Goal: Find specific page/section: Find specific page/section

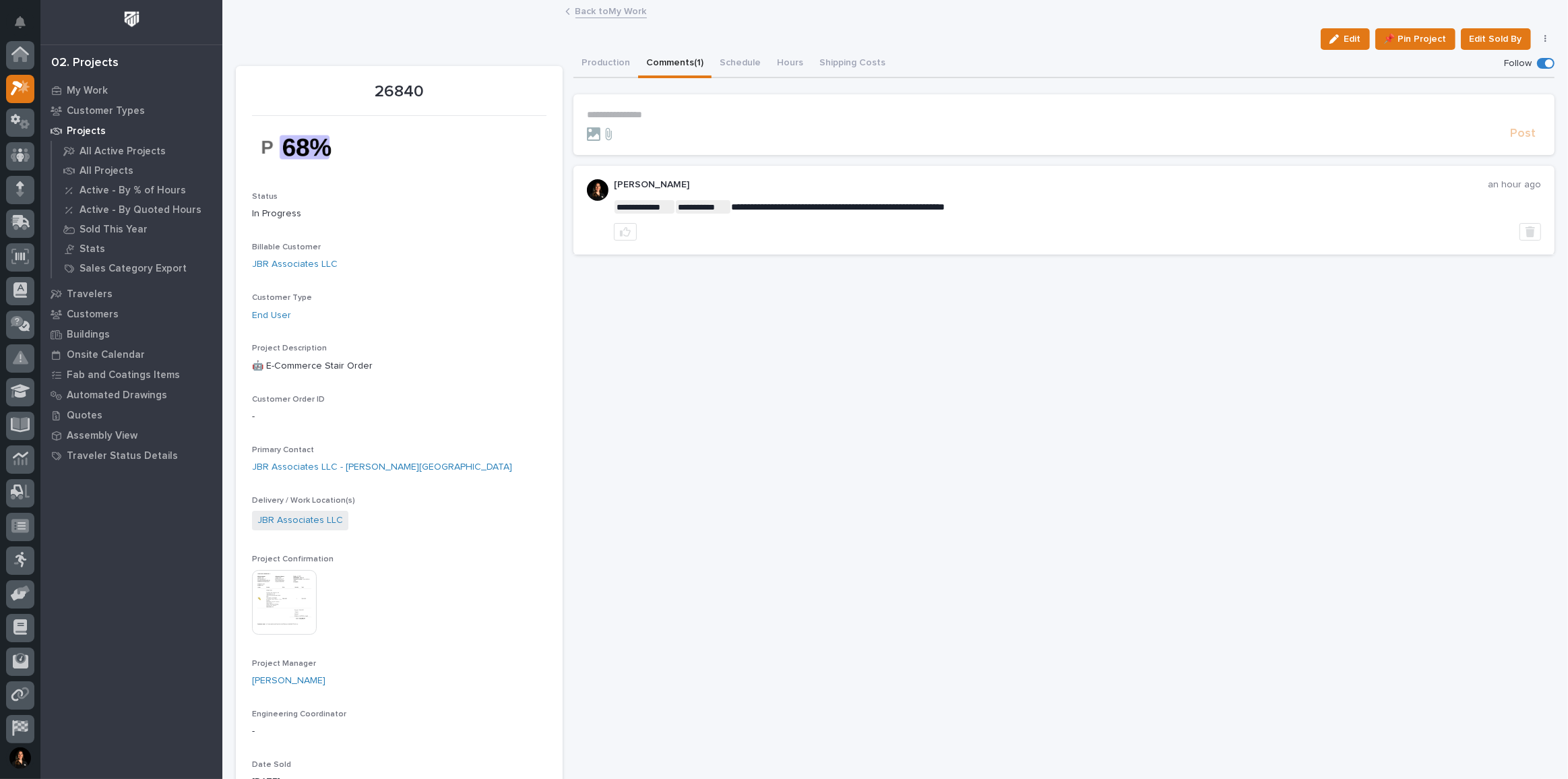
scroll to position [33, 0]
click at [24, 95] on icon at bounding box center [25, 91] width 10 height 9
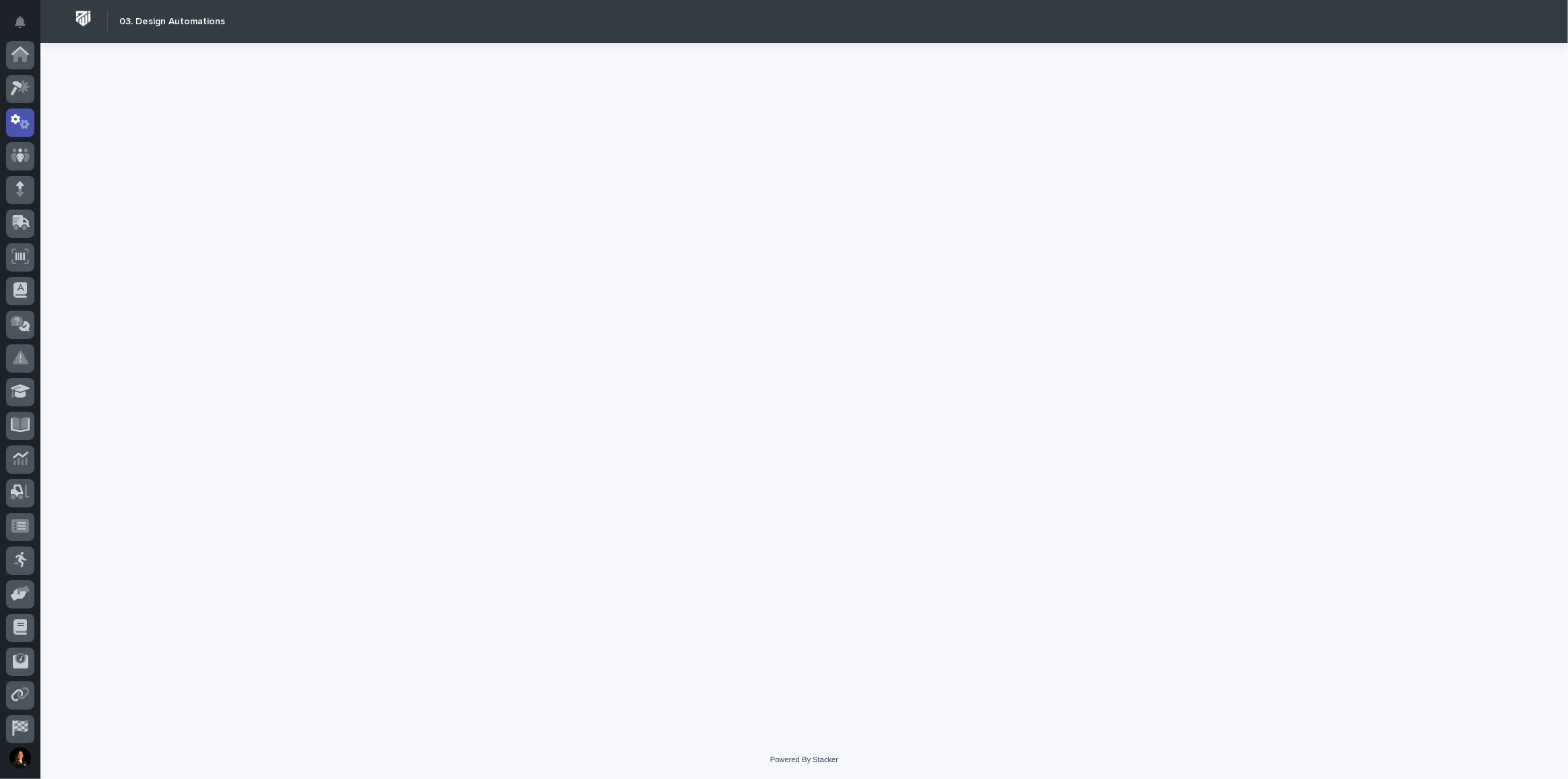
scroll to position [66, 0]
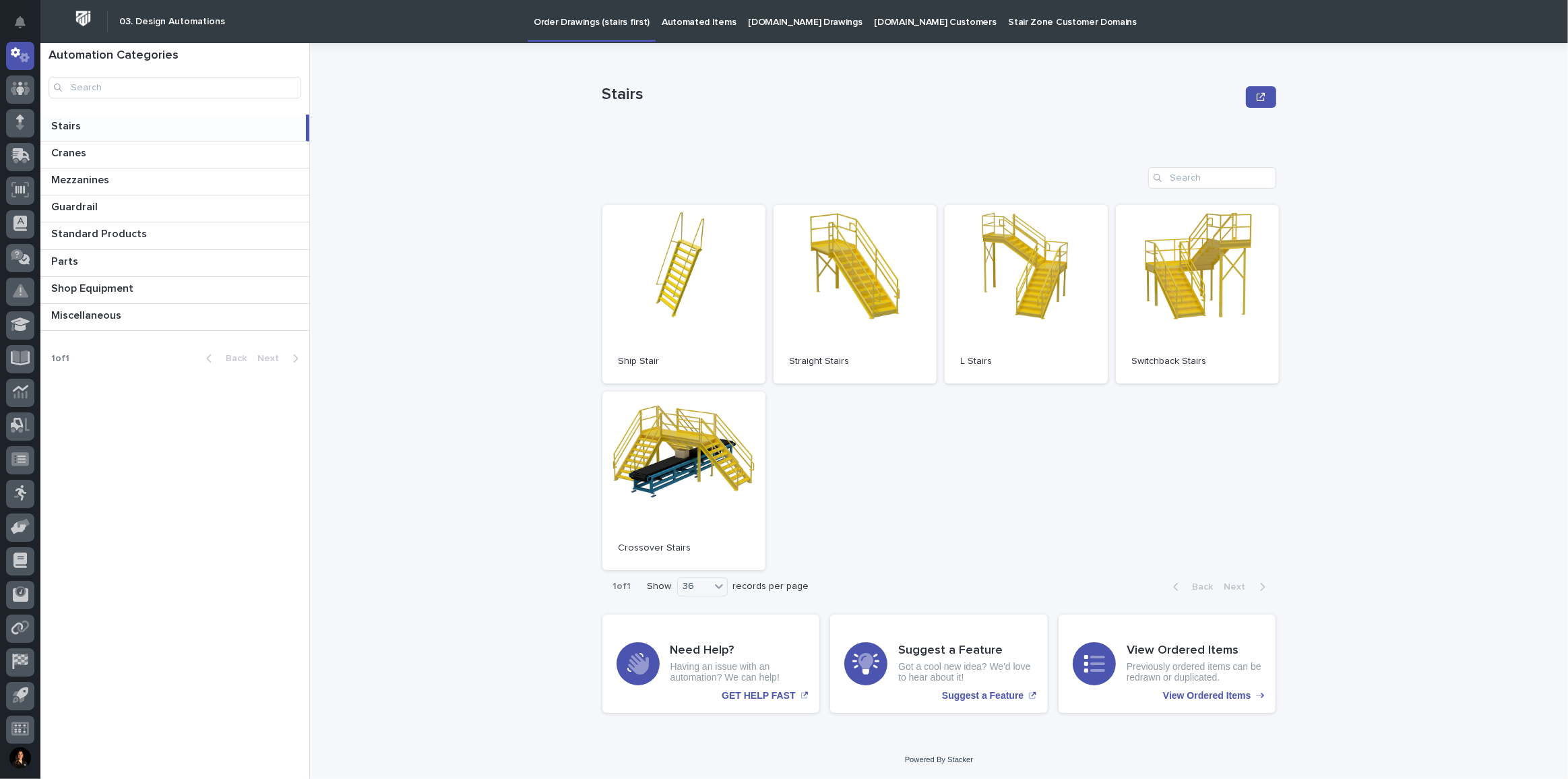
click at [779, 25] on p "[DOMAIN_NAME] Drawings" at bounding box center [804, 14] width 114 height 28
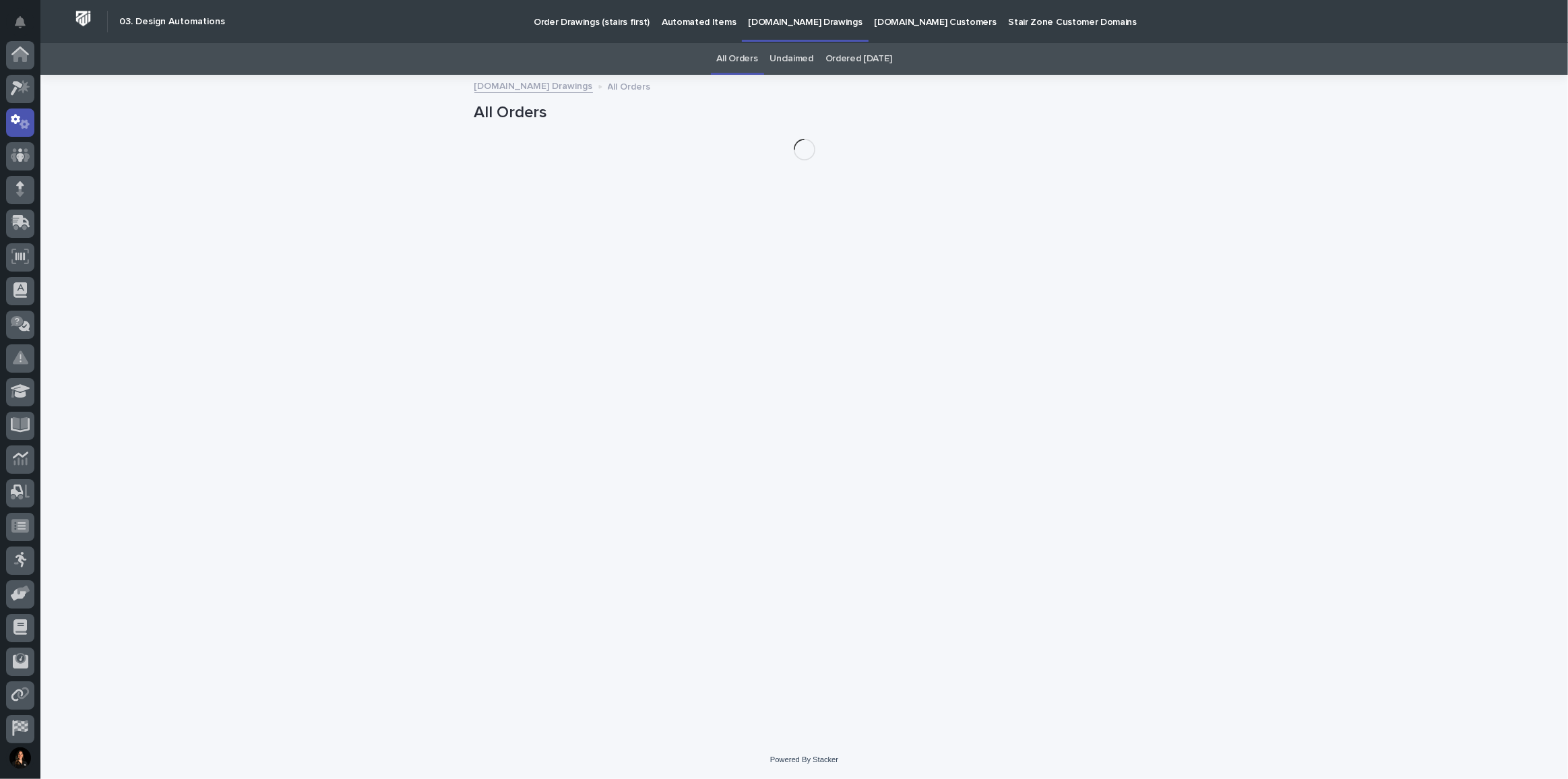
scroll to position [66, 0]
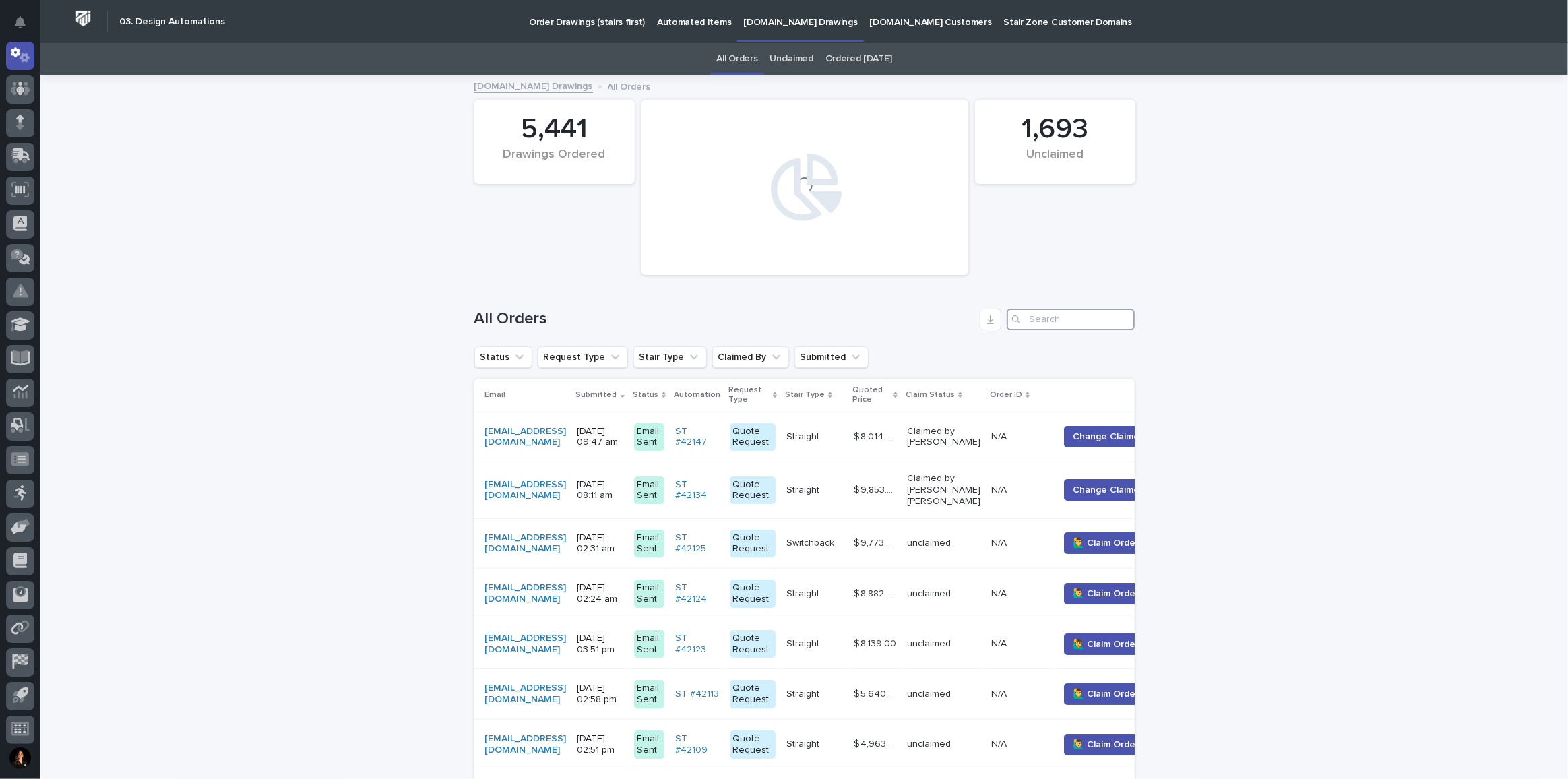
click at [1054, 321] on input "Search" at bounding box center [1071, 320] width 128 height 22
paste input "[EMAIL_ADDRESS][DOMAIN_NAME]"
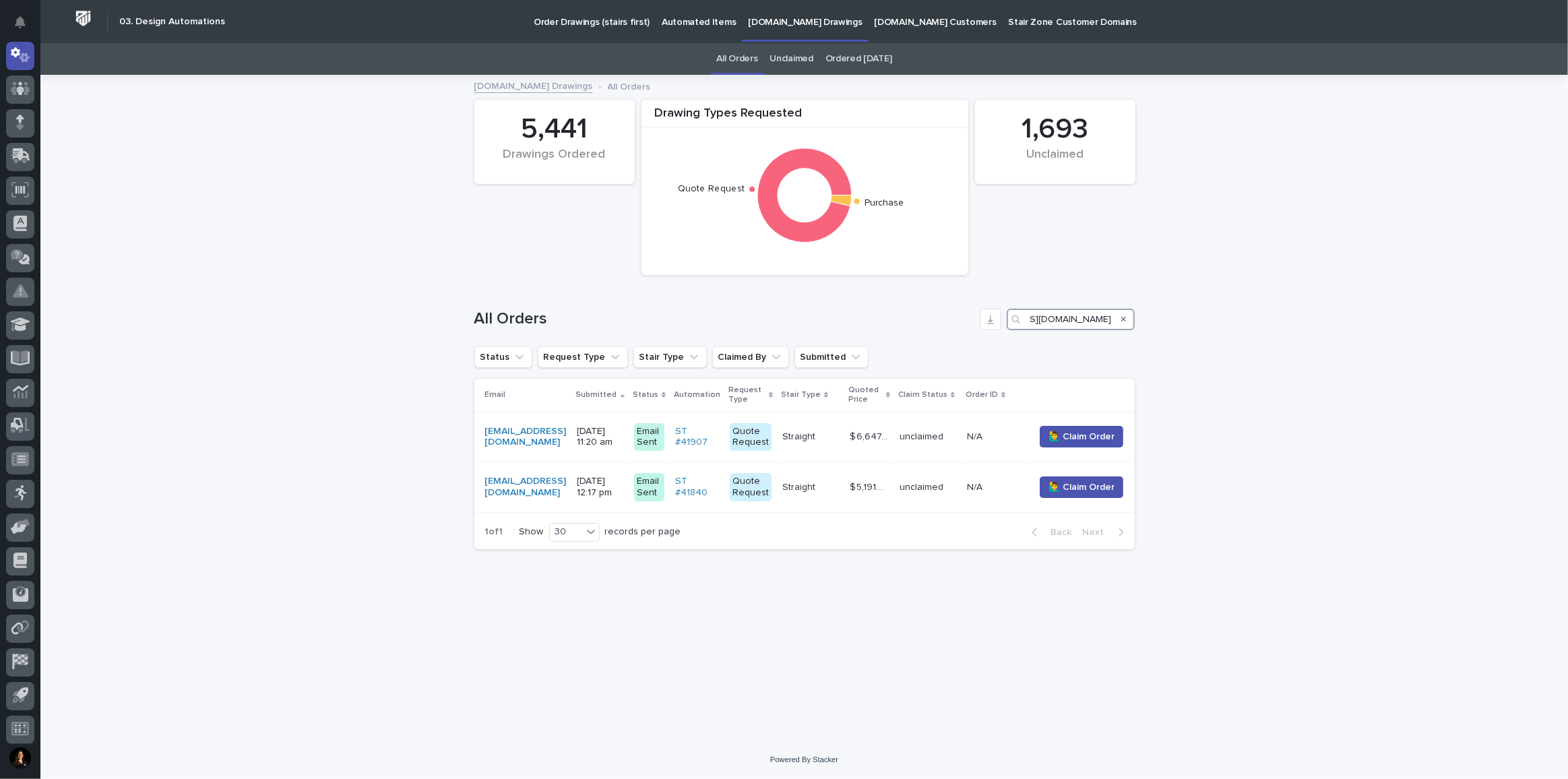
type input "[EMAIL_ADDRESS][DOMAIN_NAME]"
click at [1065, 323] on input "[EMAIL_ADDRESS][DOMAIN_NAME]" at bounding box center [1071, 320] width 128 height 22
drag, startPoint x: 1030, startPoint y: 316, endPoint x: 1414, endPoint y: 419, distance: 397.6
click at [1414, 419] on div "Loading... Saving… Loading... Saving… Drawing Types Requested Quote Request Pur…" at bounding box center [804, 409] width 1527 height 664
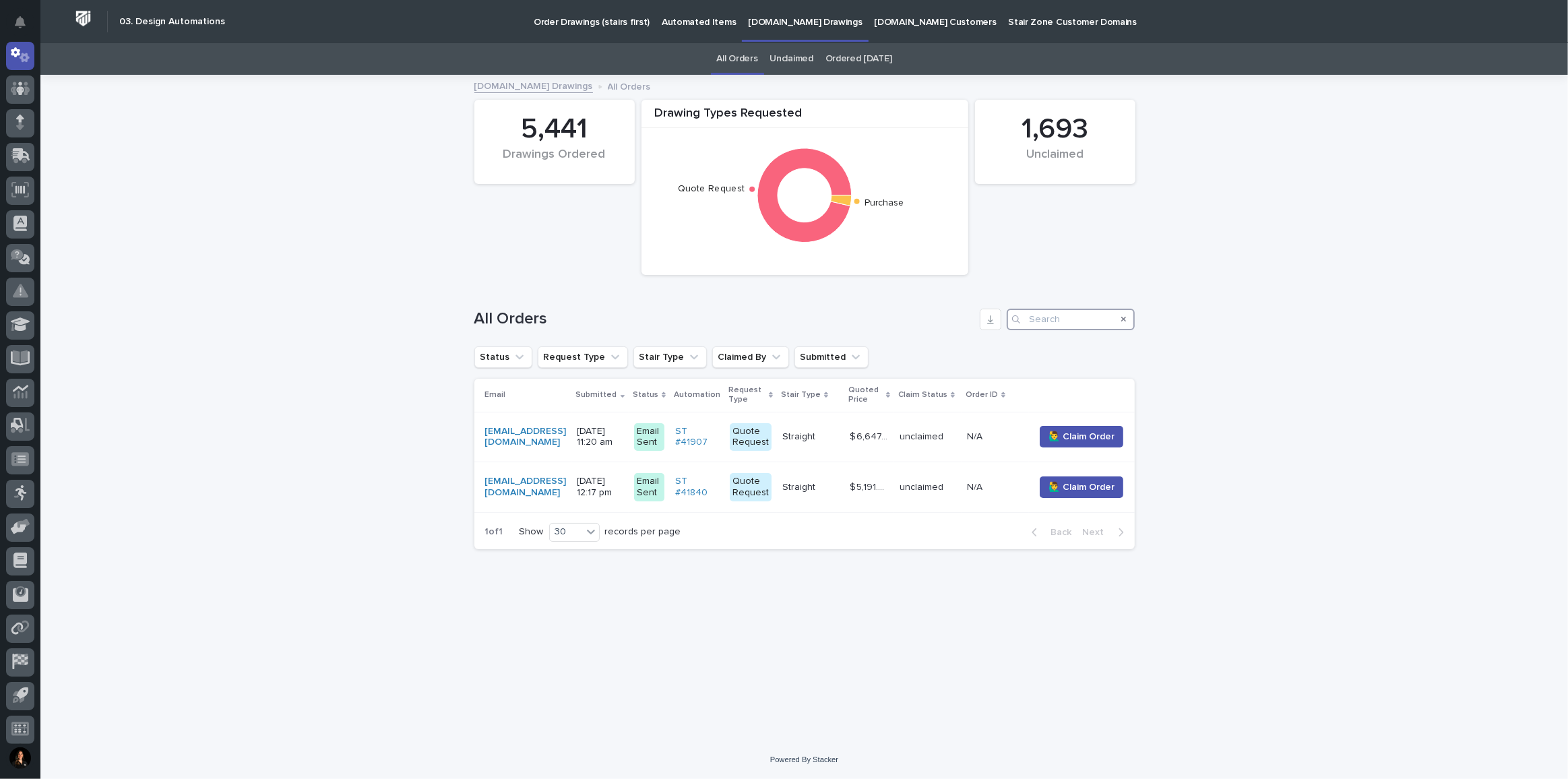
scroll to position [0, 0]
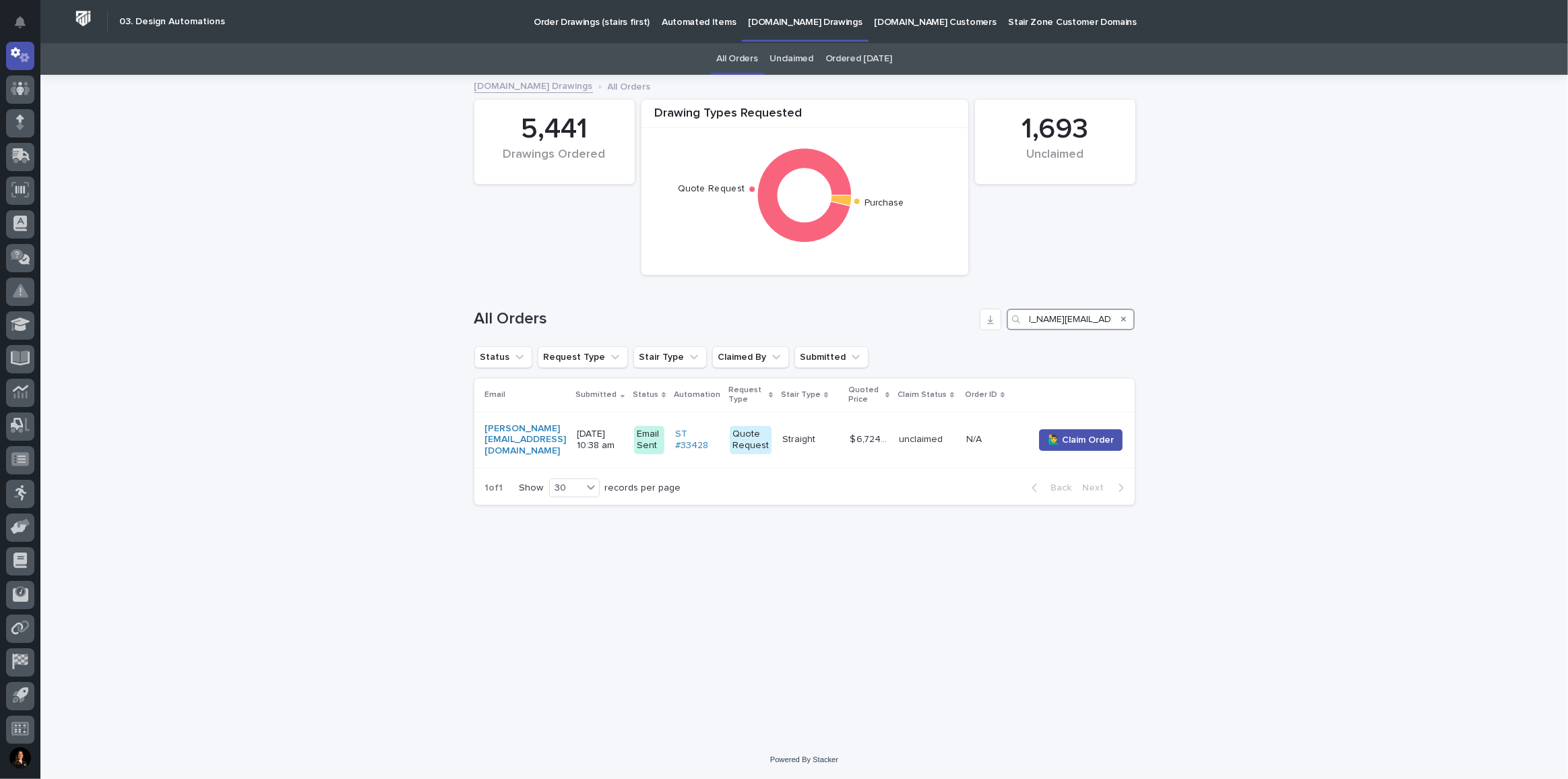
type input "[PERSON_NAME][EMAIL_ADDRESS][DOMAIN_NAME]"
click at [1040, 319] on input "[PERSON_NAME][EMAIL_ADDRESS][DOMAIN_NAME]" at bounding box center [1071, 320] width 128 height 22
click at [22, 48] on icon at bounding box center [21, 55] width 20 height 16
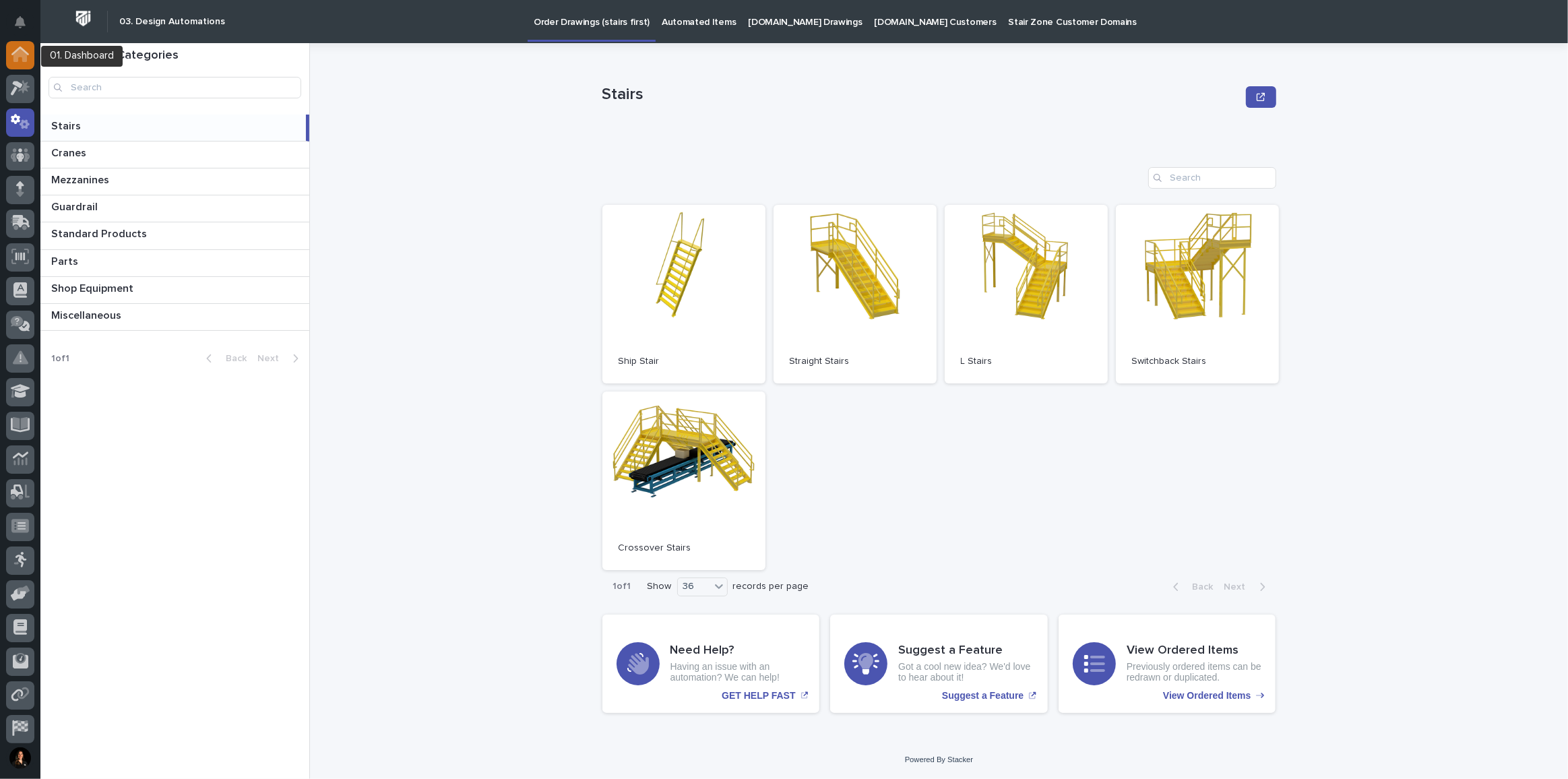
click at [20, 61] on icon at bounding box center [20, 54] width 17 height 16
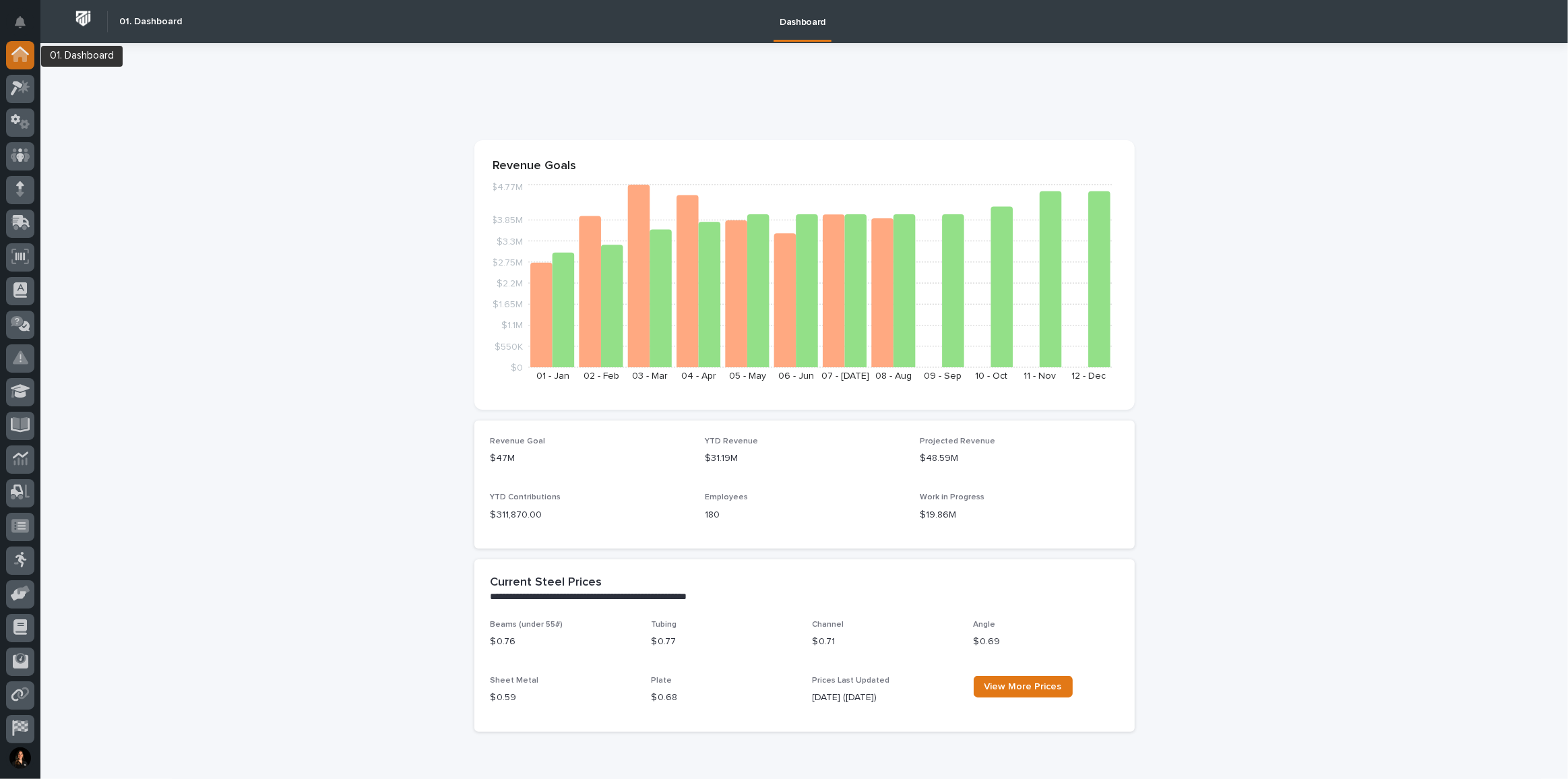
click at [17, 62] on div at bounding box center [20, 56] width 28 height 28
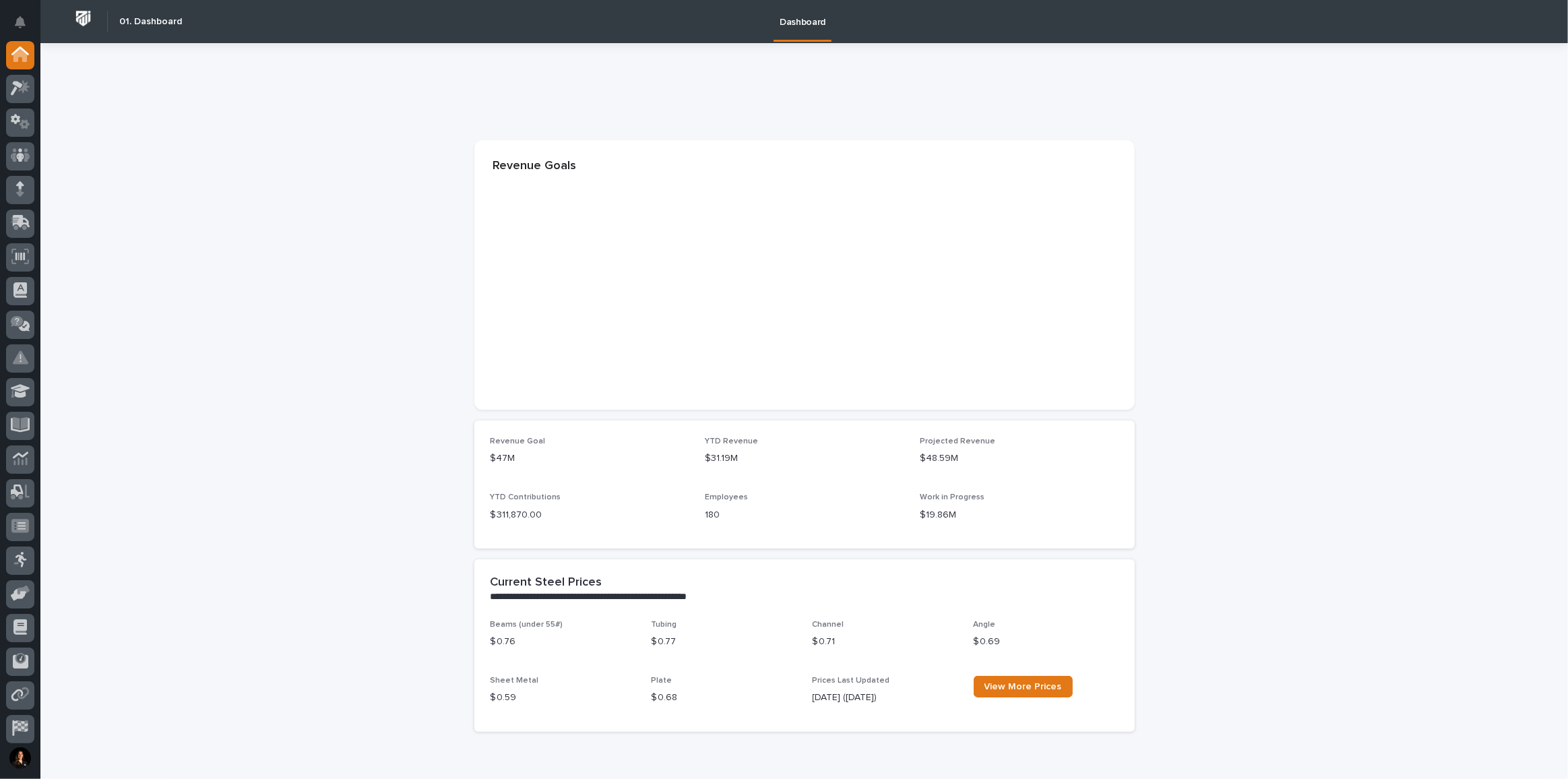
click at [24, 95] on icon at bounding box center [21, 88] width 20 height 16
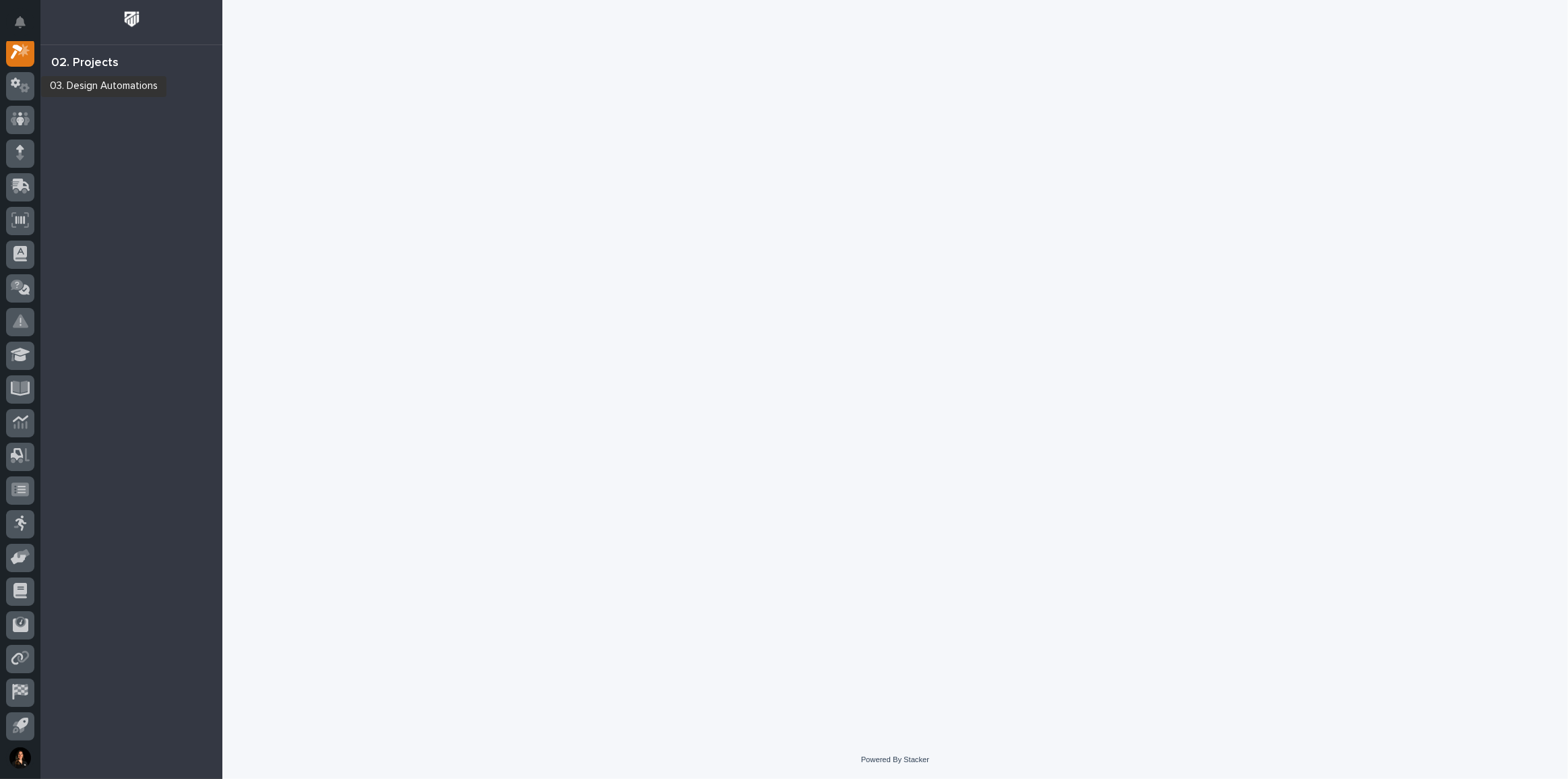
scroll to position [33, 0]
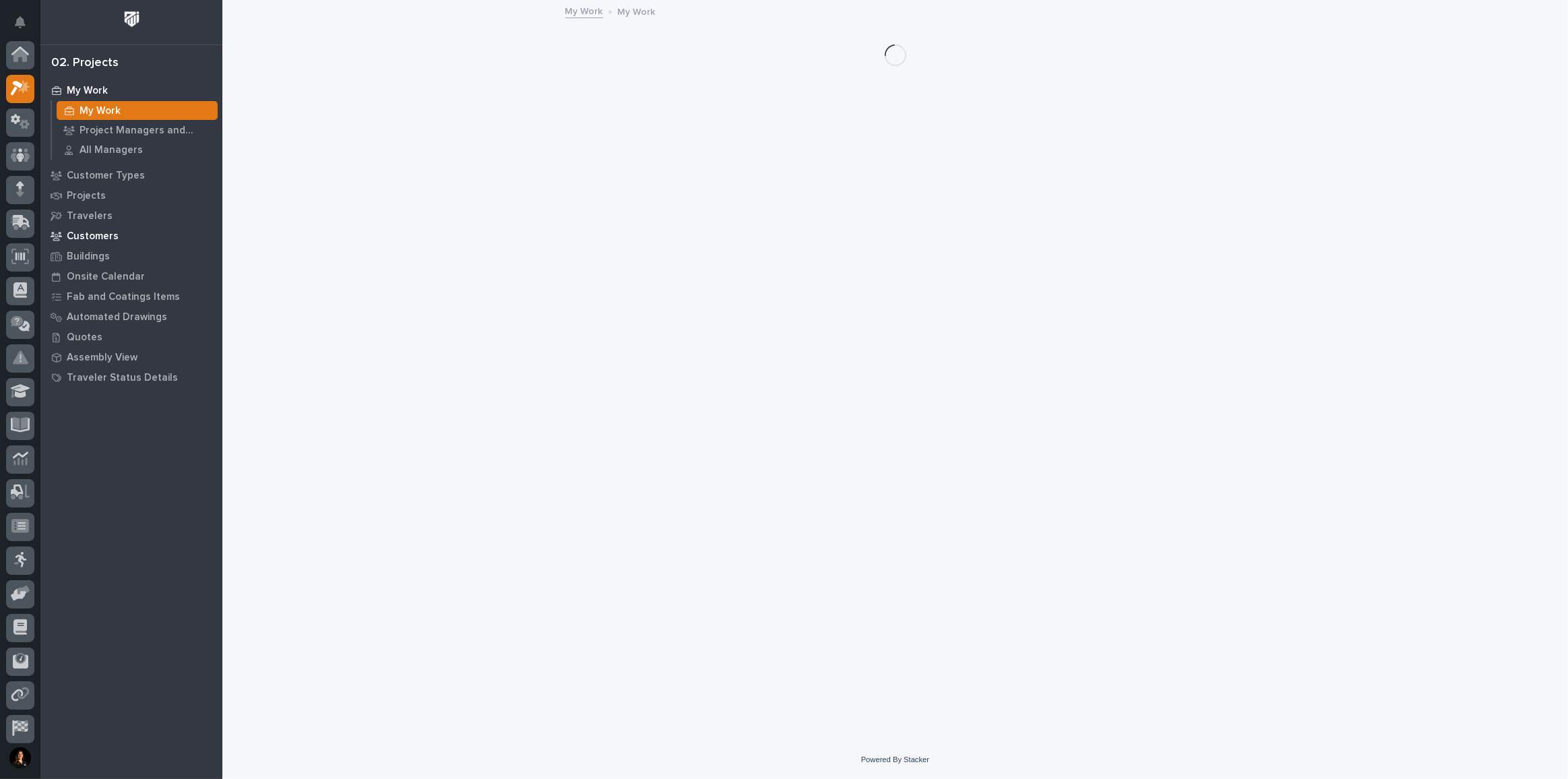
scroll to position [33, 0]
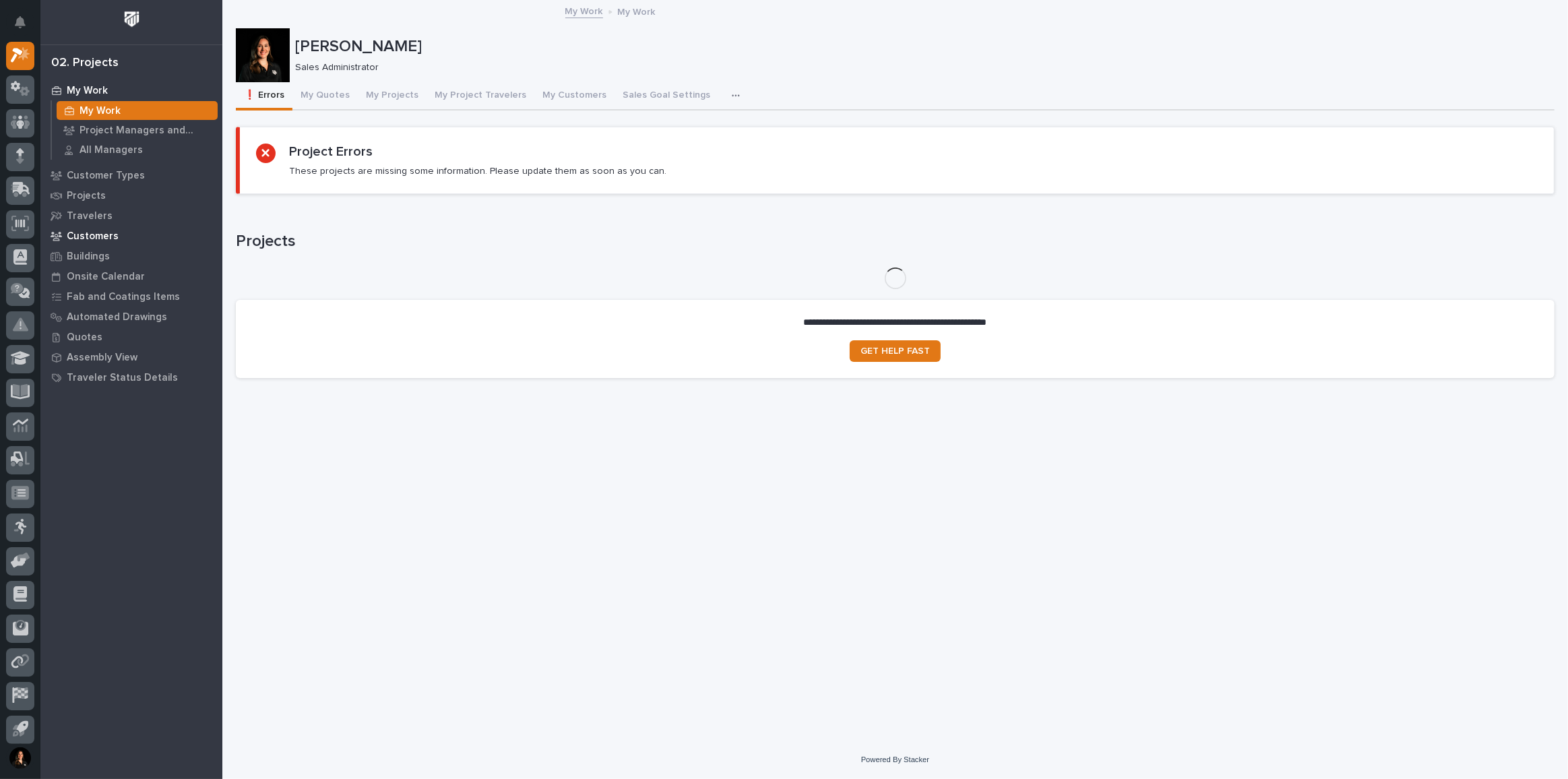
click at [95, 238] on p "Customers" at bounding box center [92, 237] width 52 height 12
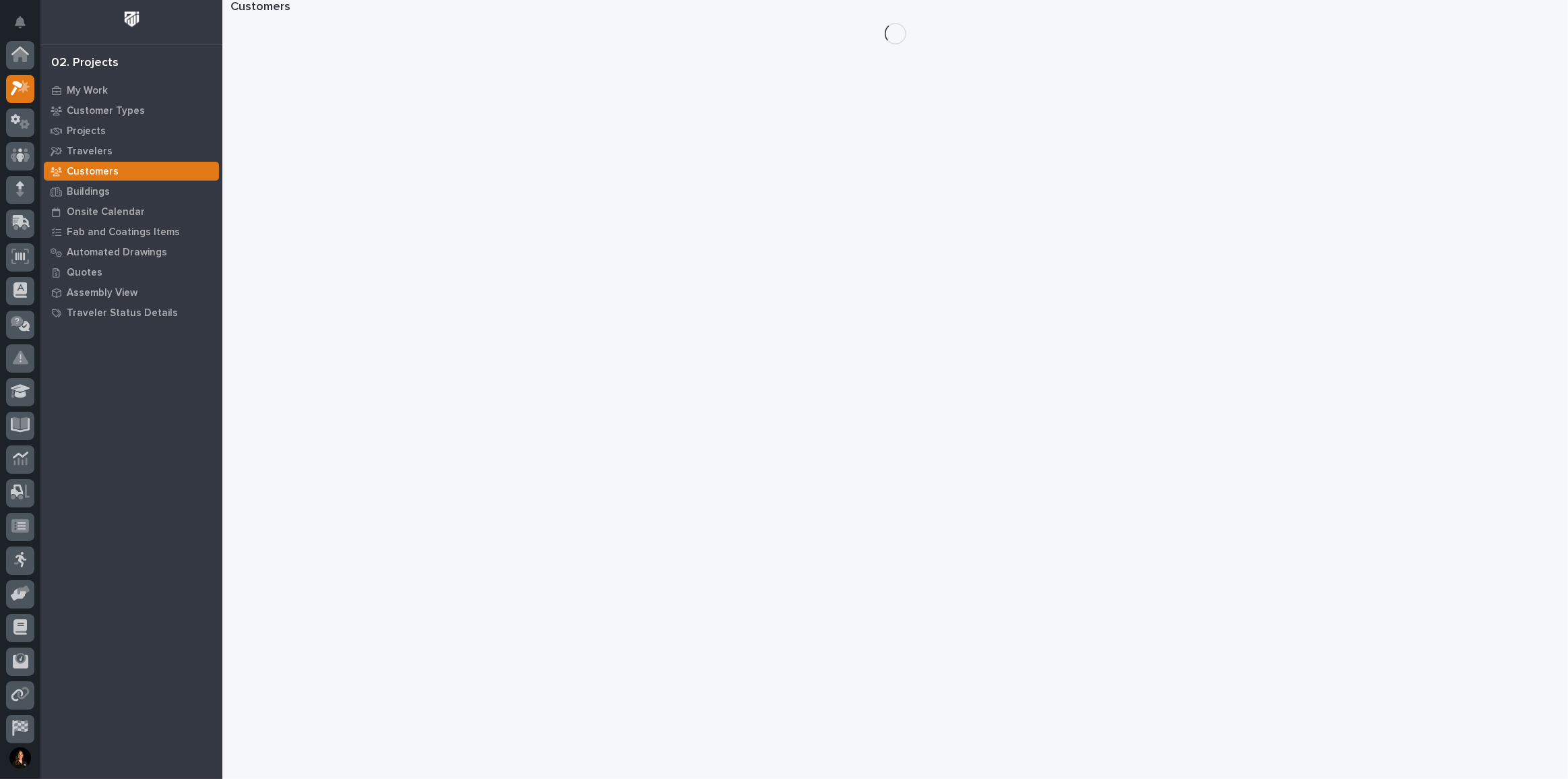
scroll to position [33, 0]
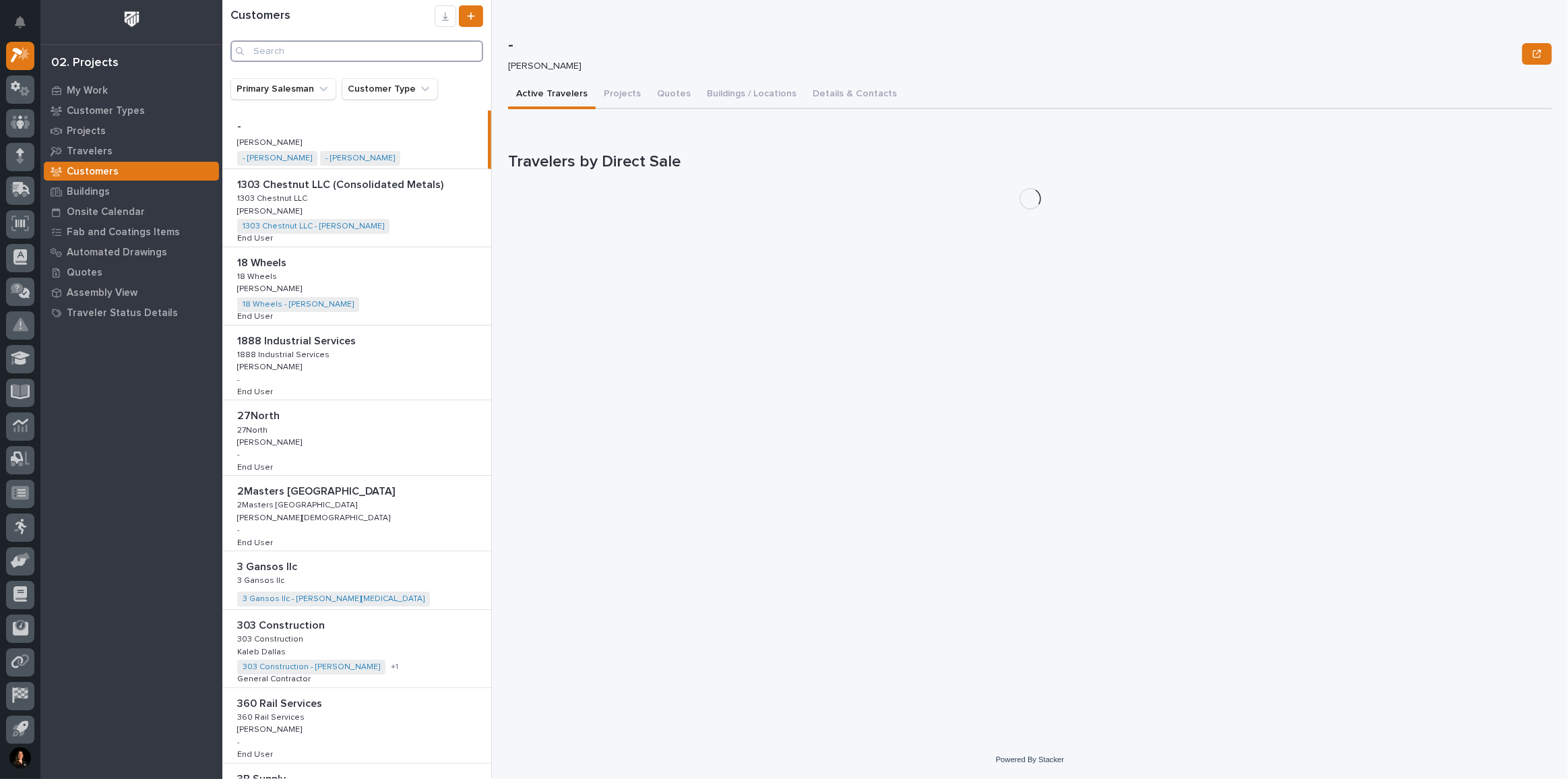
click at [302, 49] on input "Search" at bounding box center [357, 51] width 252 height 22
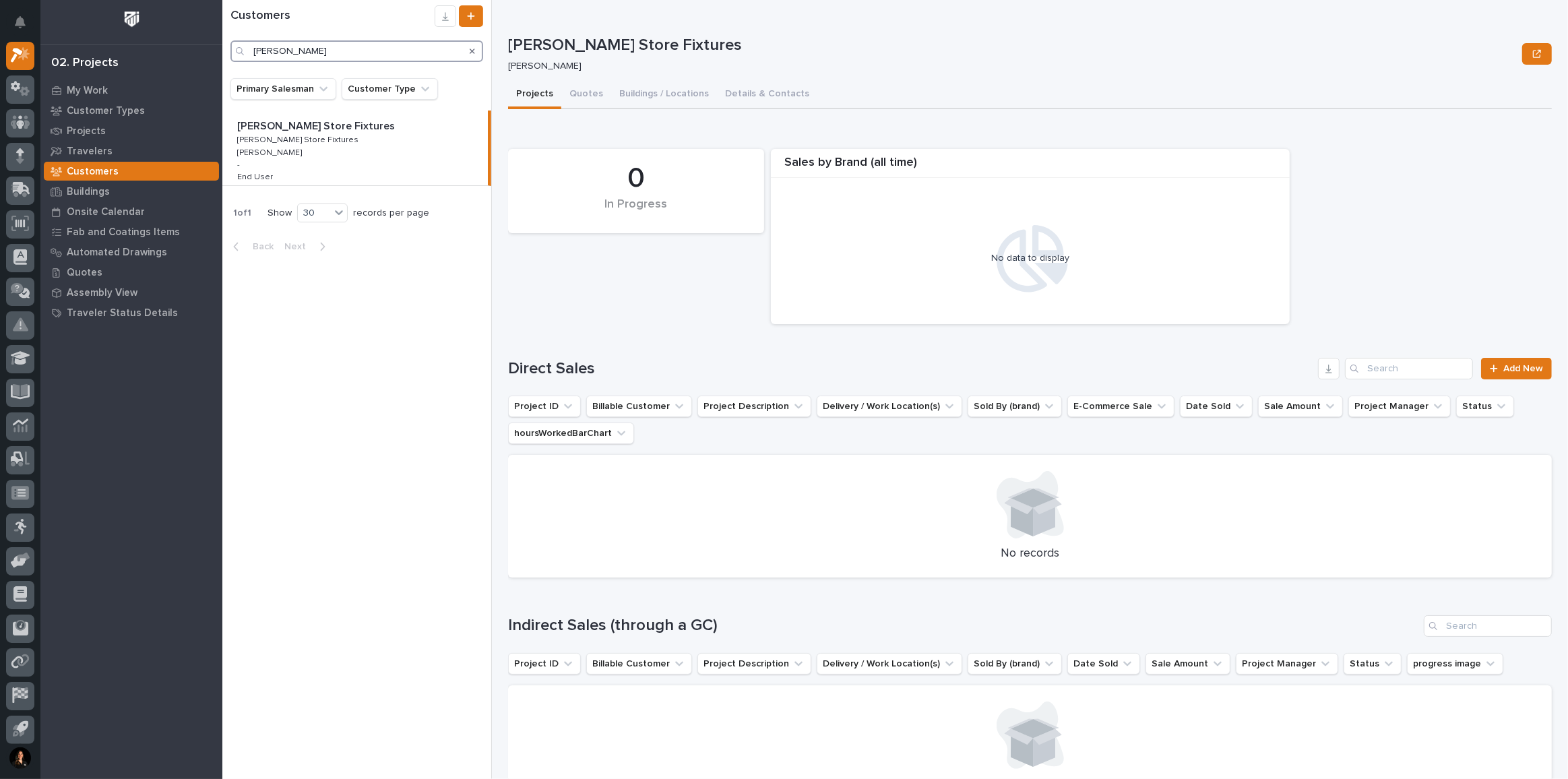
type input "[PERSON_NAME]"
click at [14, 93] on icon at bounding box center [21, 88] width 20 height 16
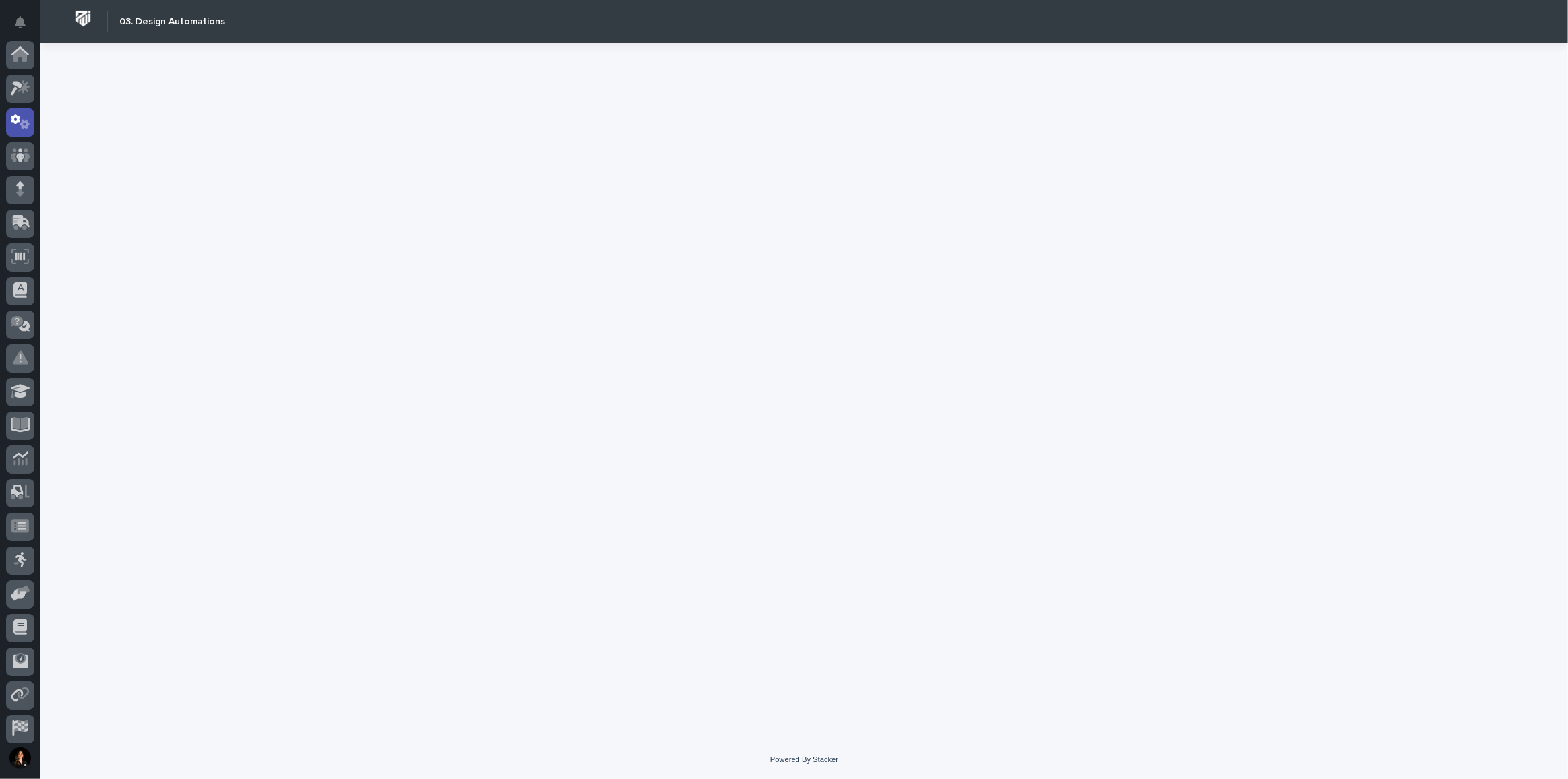
scroll to position [66, 0]
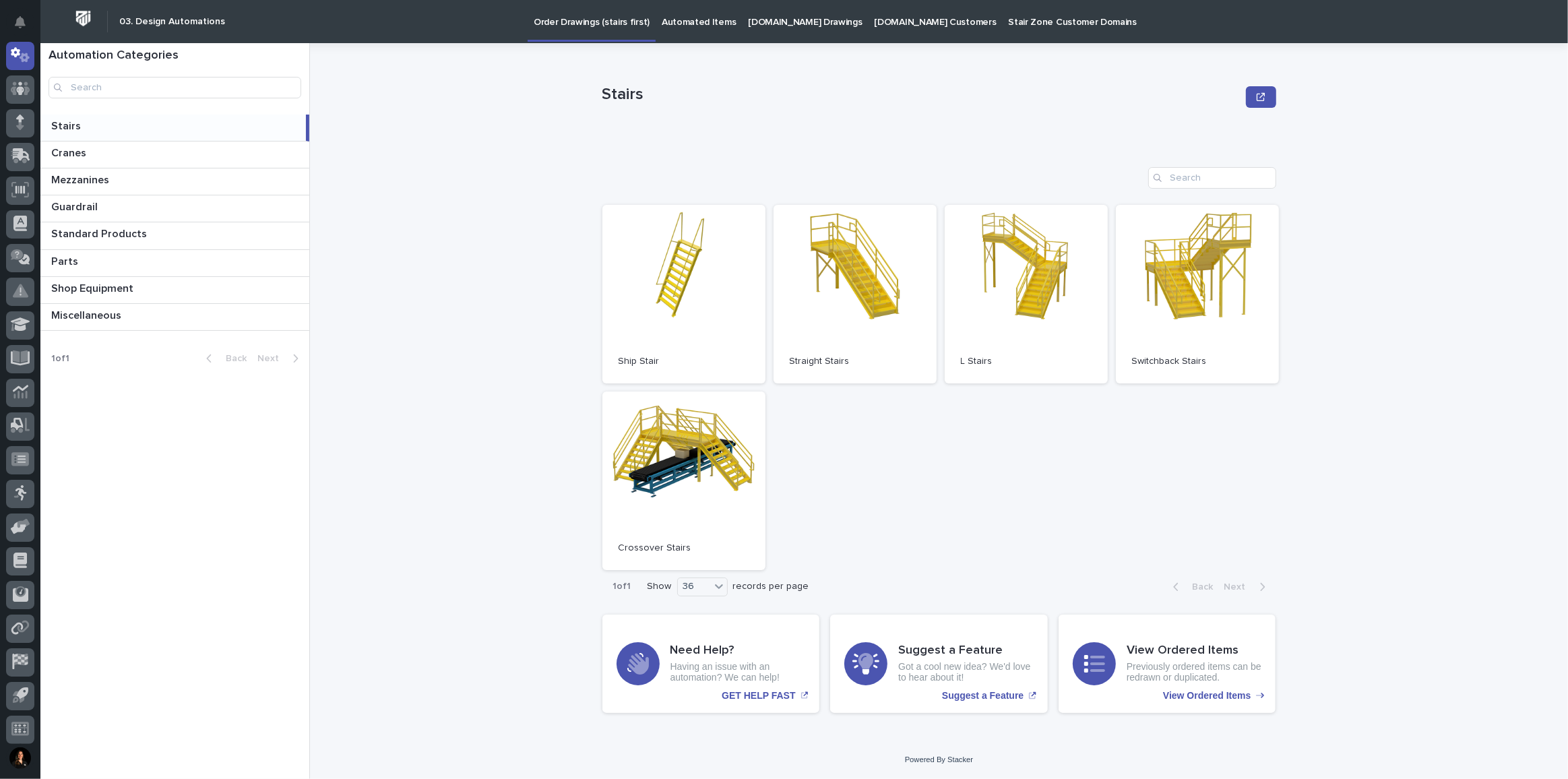
click at [879, 24] on p "[DOMAIN_NAME] Customers" at bounding box center [935, 14] width 122 height 28
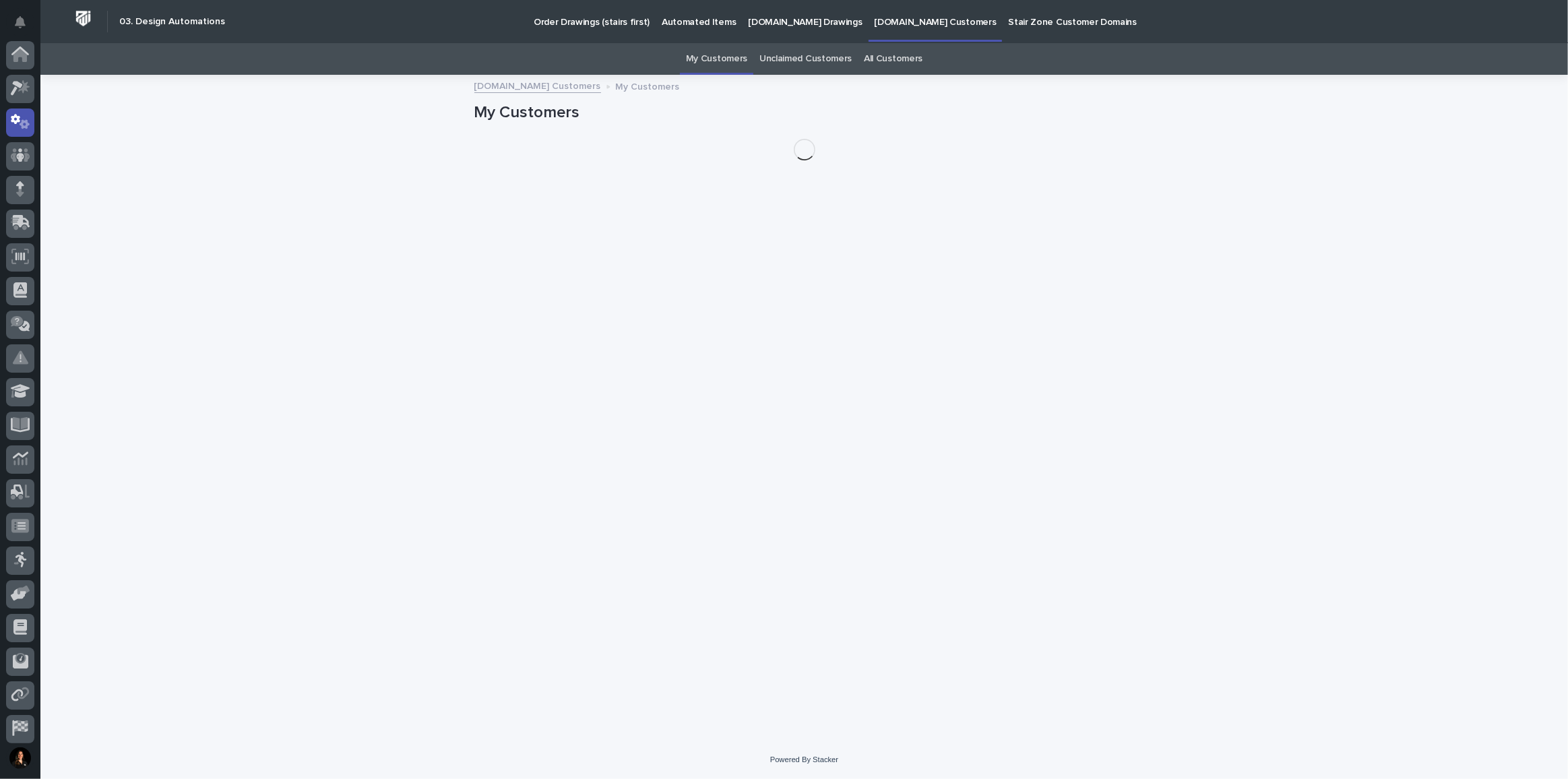
scroll to position [66, 0]
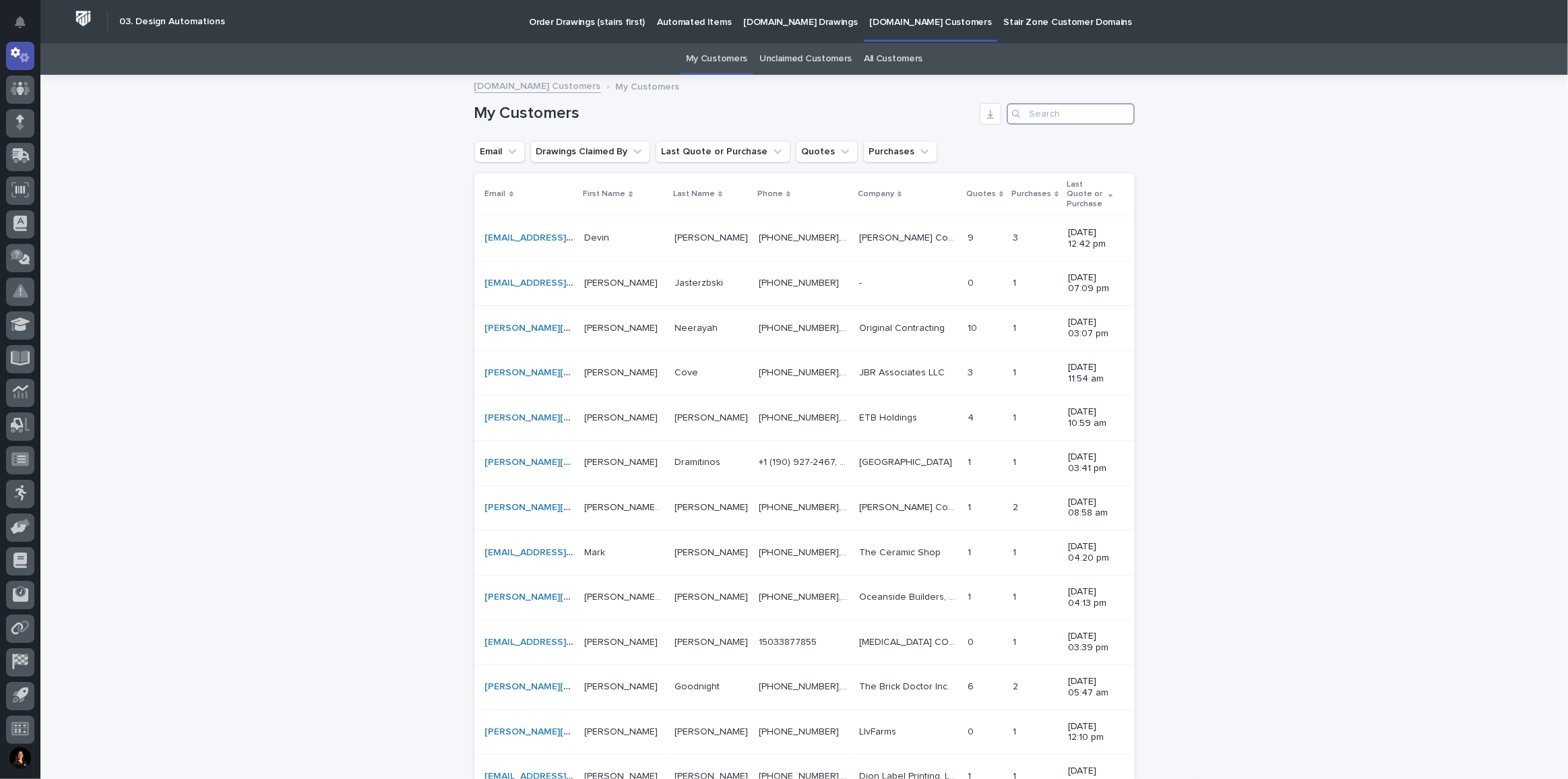
click at [1074, 111] on input "Search" at bounding box center [1071, 114] width 128 height 22
paste input "[PERSON_NAME][EMAIL_ADDRESS][PERSON_NAME][DOMAIN_NAME]"
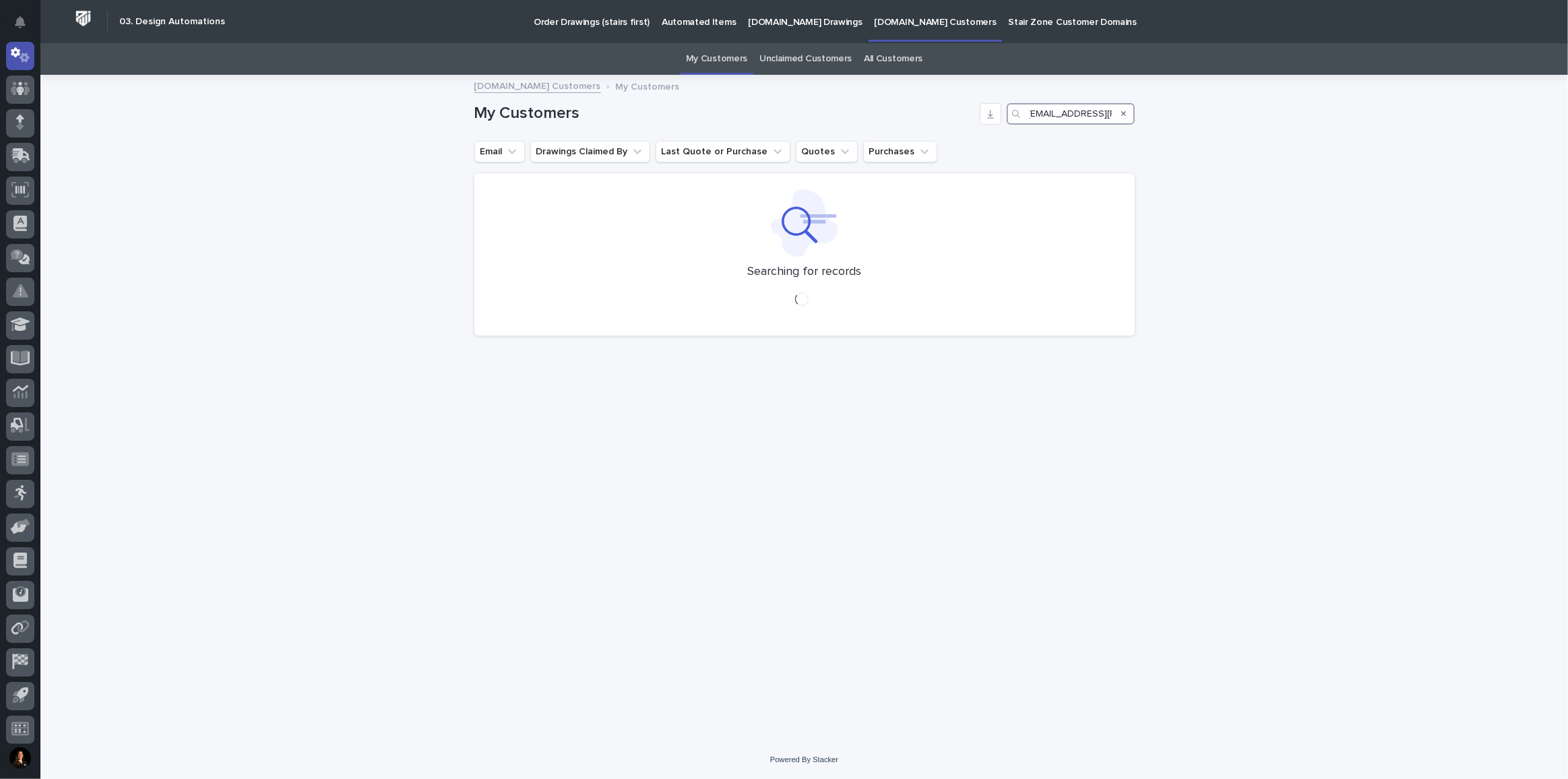
type input "[PERSON_NAME][EMAIL_ADDRESS][PERSON_NAME][DOMAIN_NAME]"
click at [1115, 115] on div "Search" at bounding box center [1124, 114] width 22 height 22
